Goal: Task Accomplishment & Management: Use online tool/utility

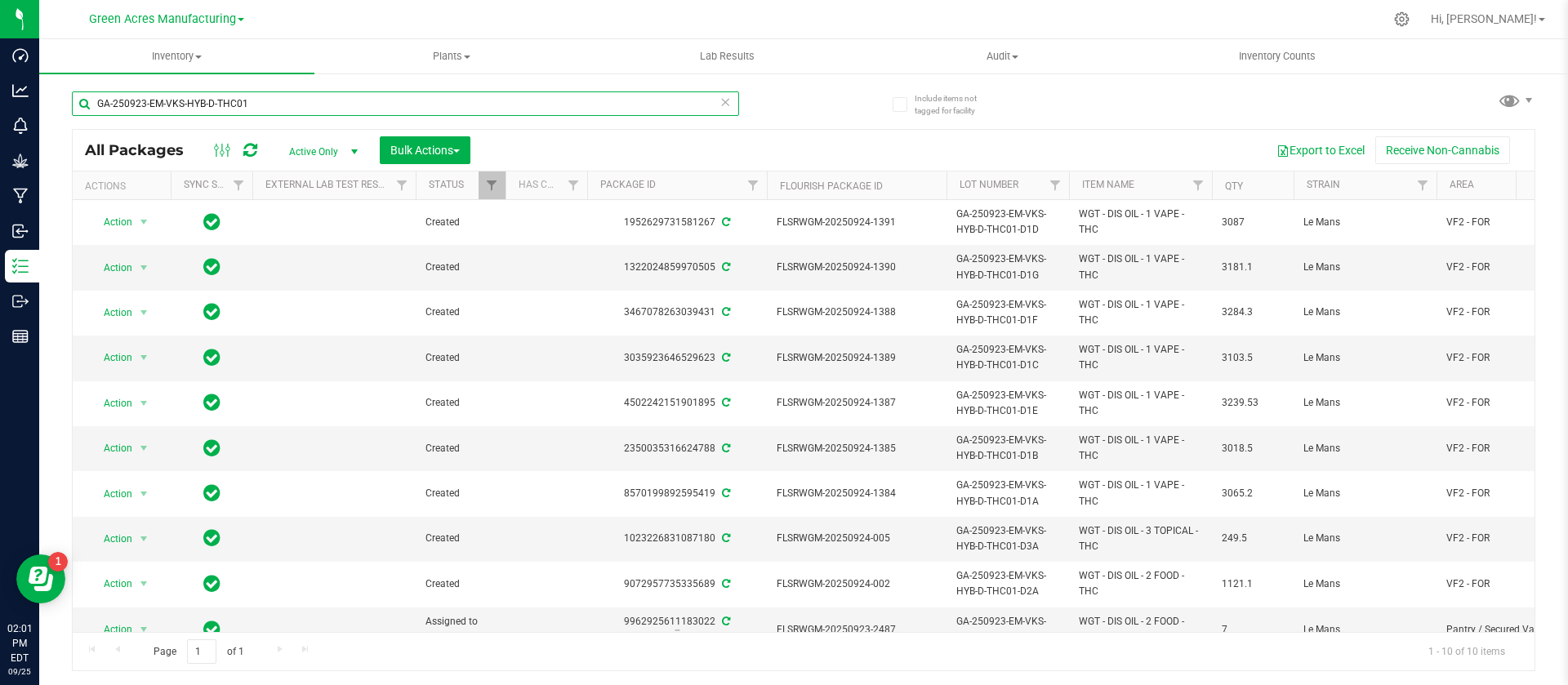
click at [576, 101] on input "GA-250923-EM-VKS-HYB-D-THC01" at bounding box center [405, 104] width 667 height 24
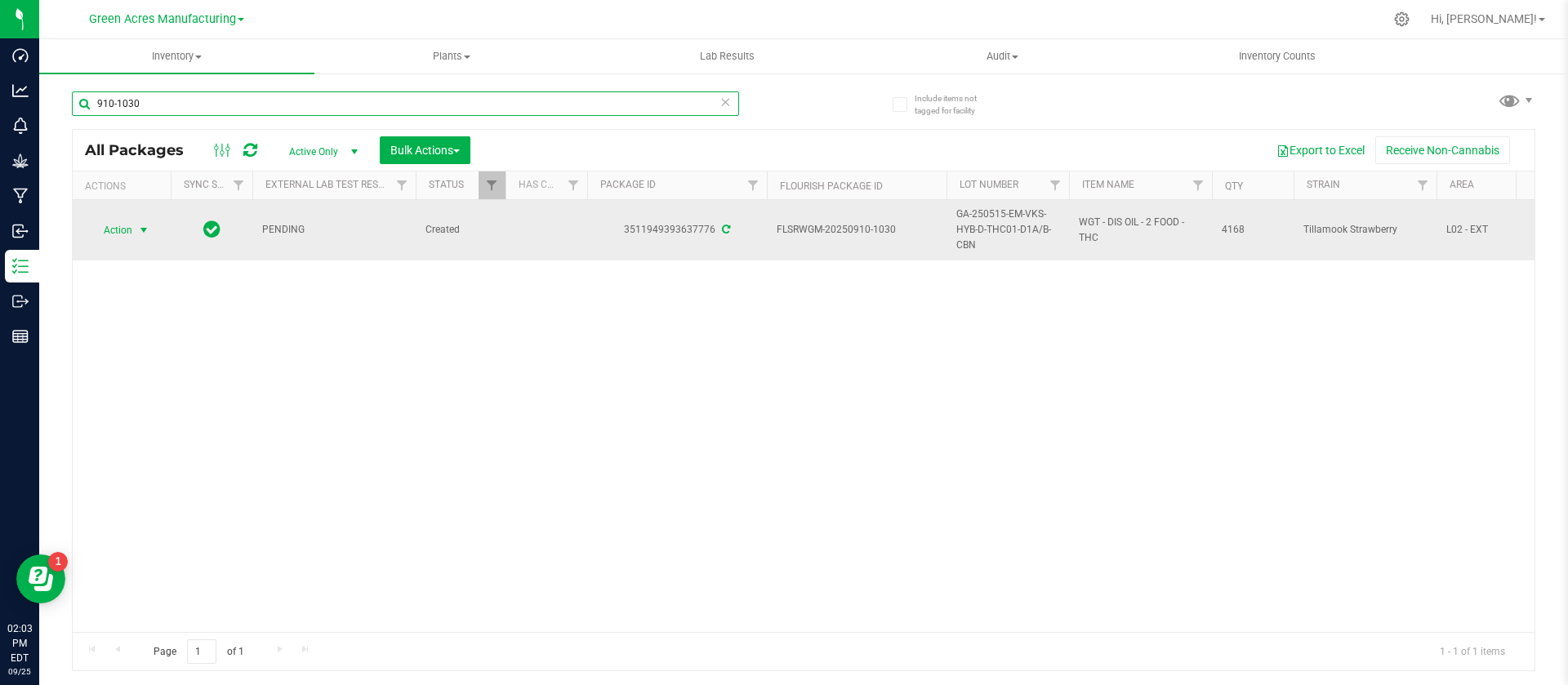
type input "910-1030"
click at [120, 231] on span "Action" at bounding box center [110, 230] width 44 height 22
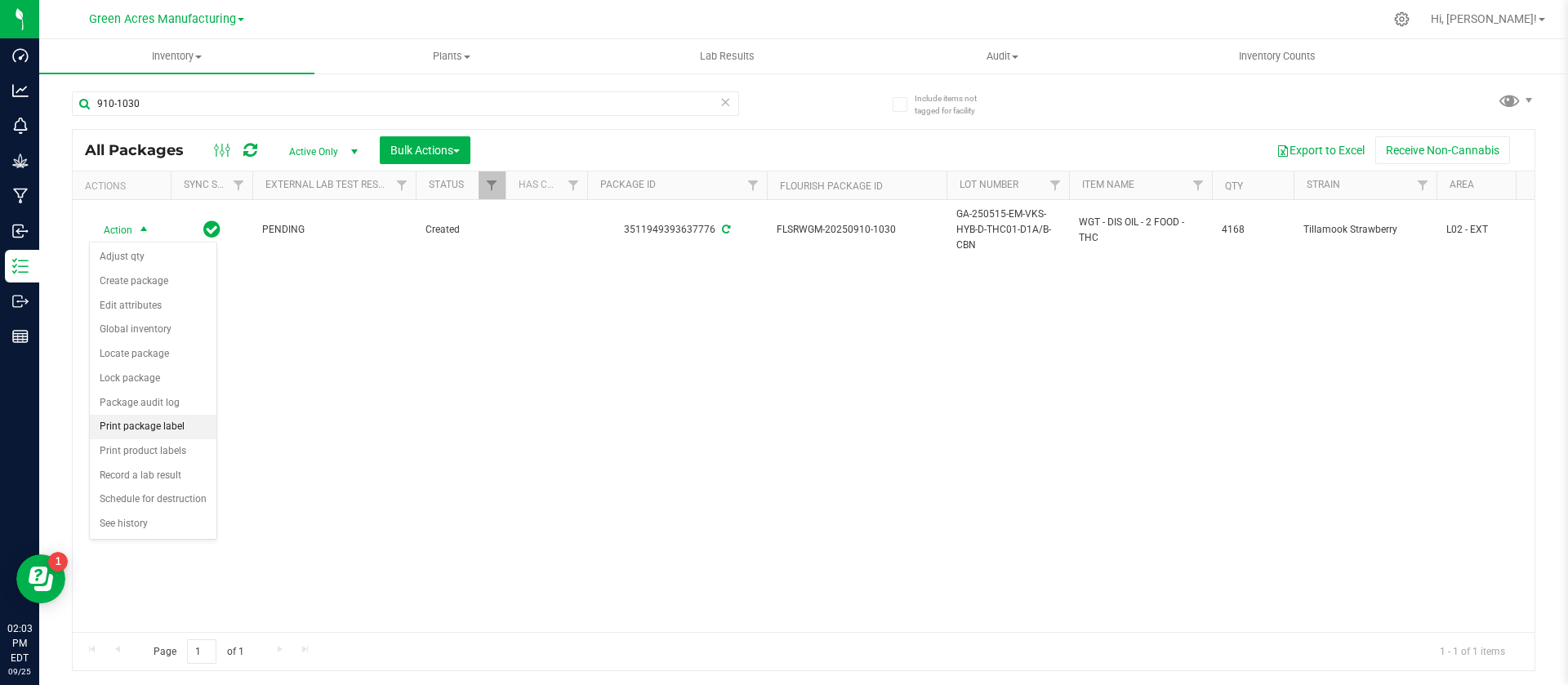
click at [184, 419] on li "Print package label" at bounding box center [153, 426] width 127 height 24
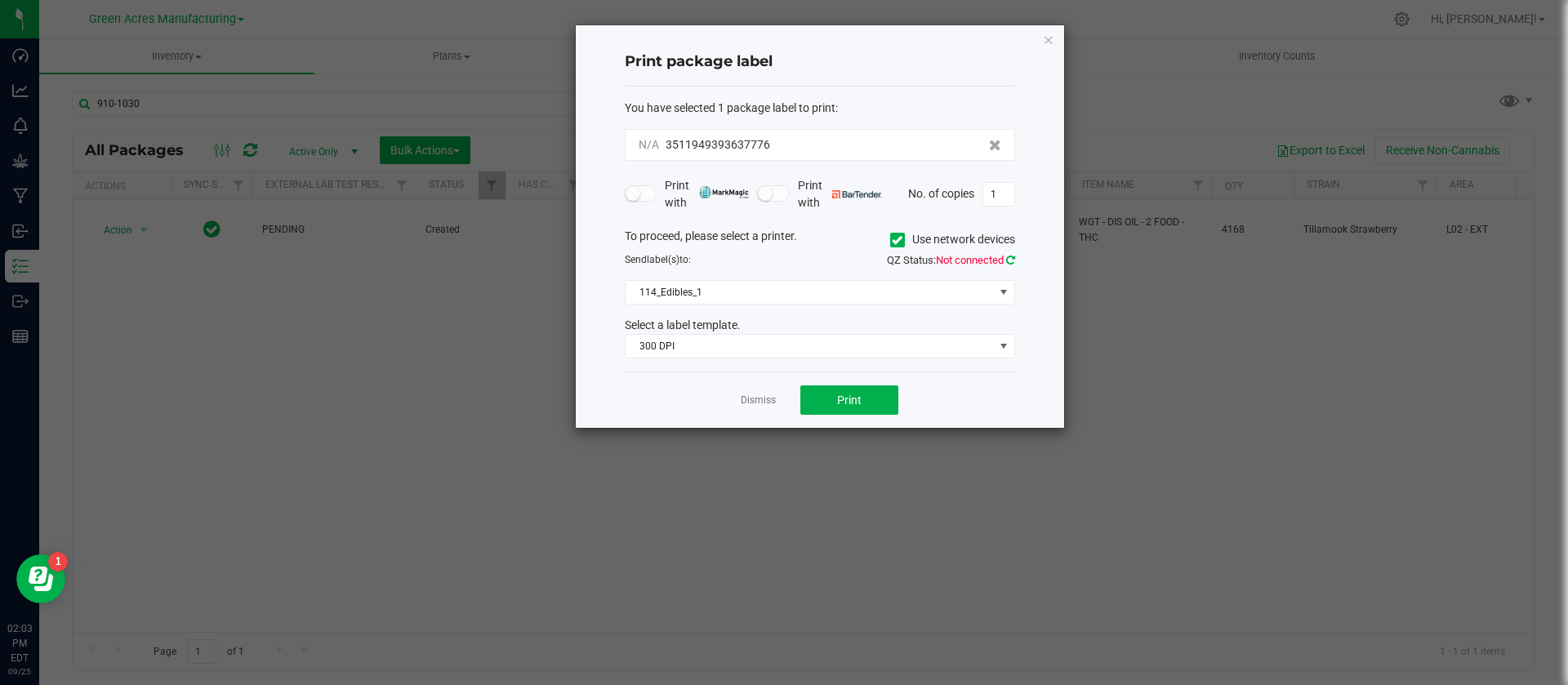
click at [1009, 260] on icon at bounding box center [1010, 259] width 9 height 10
click at [956, 291] on span "114_Edibles_1" at bounding box center [810, 292] width 368 height 22
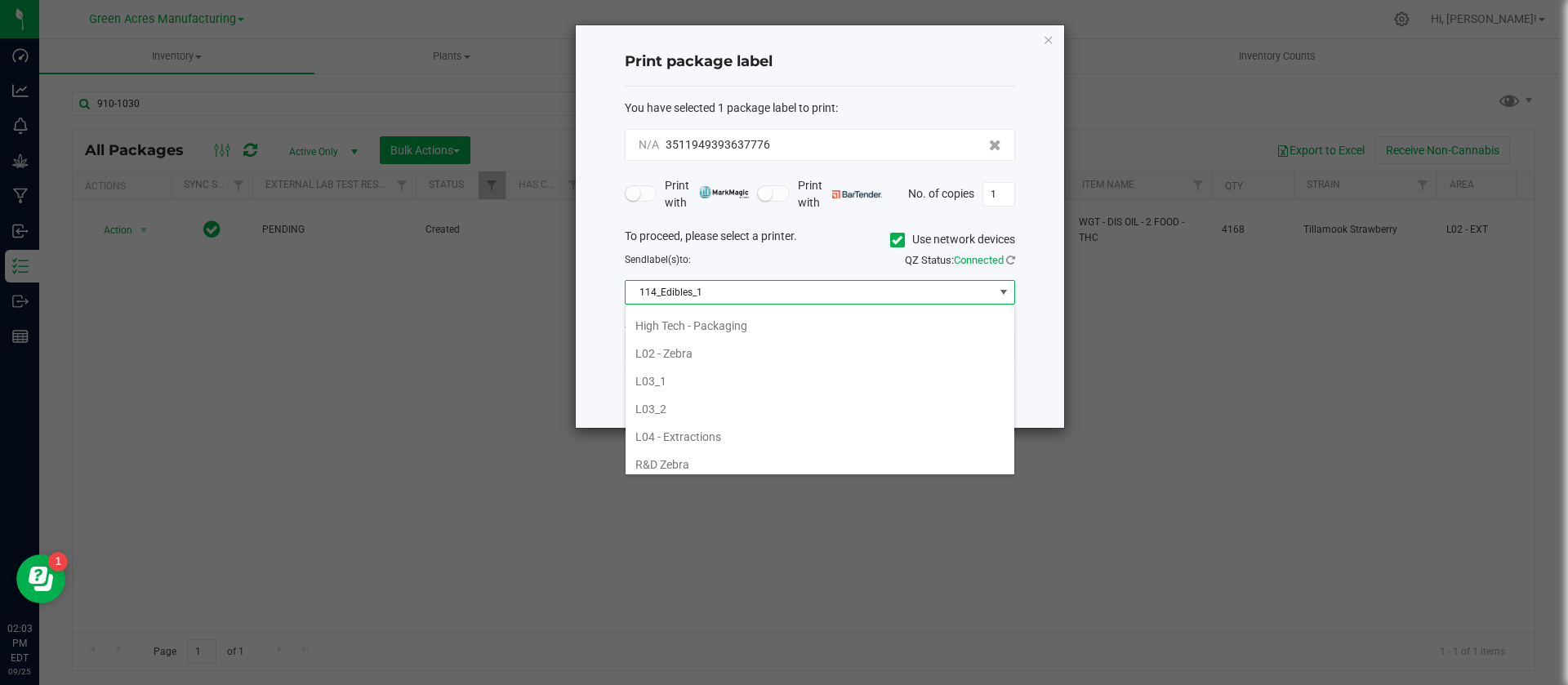
scroll to position [538, 0]
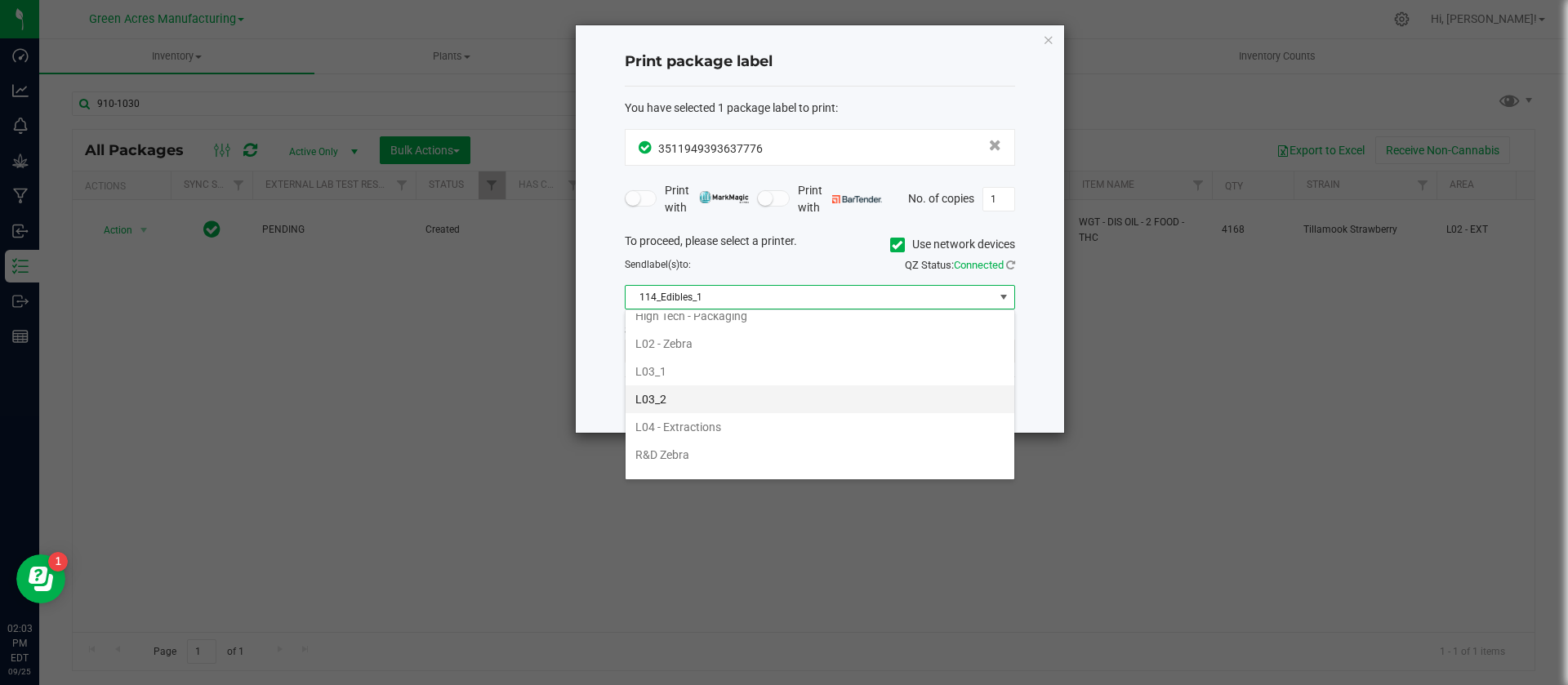
click at [765, 398] on li "L03_2" at bounding box center [820, 399] width 388 height 28
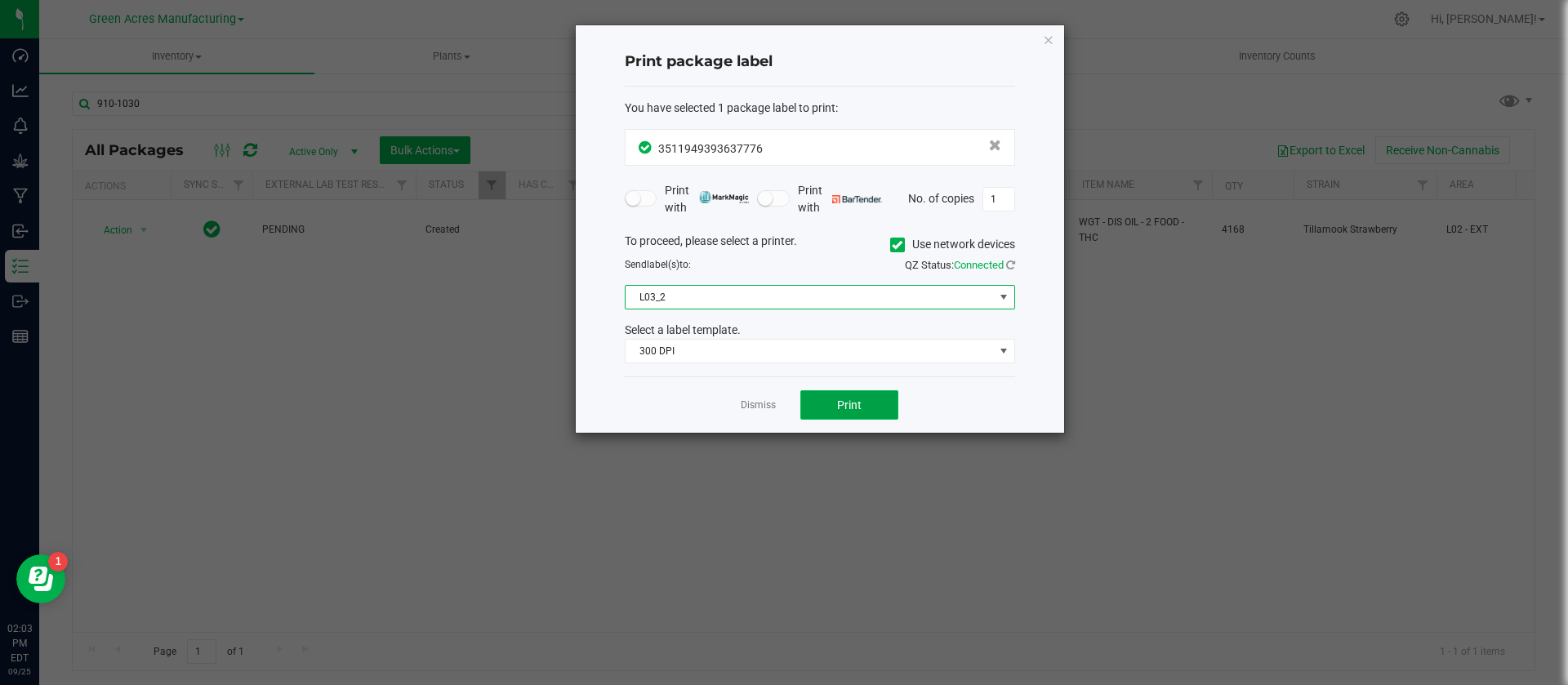
click at [870, 407] on button "Print" at bounding box center [849, 404] width 98 height 29
